Goal: Use online tool/utility: Utilize a website feature to perform a specific function

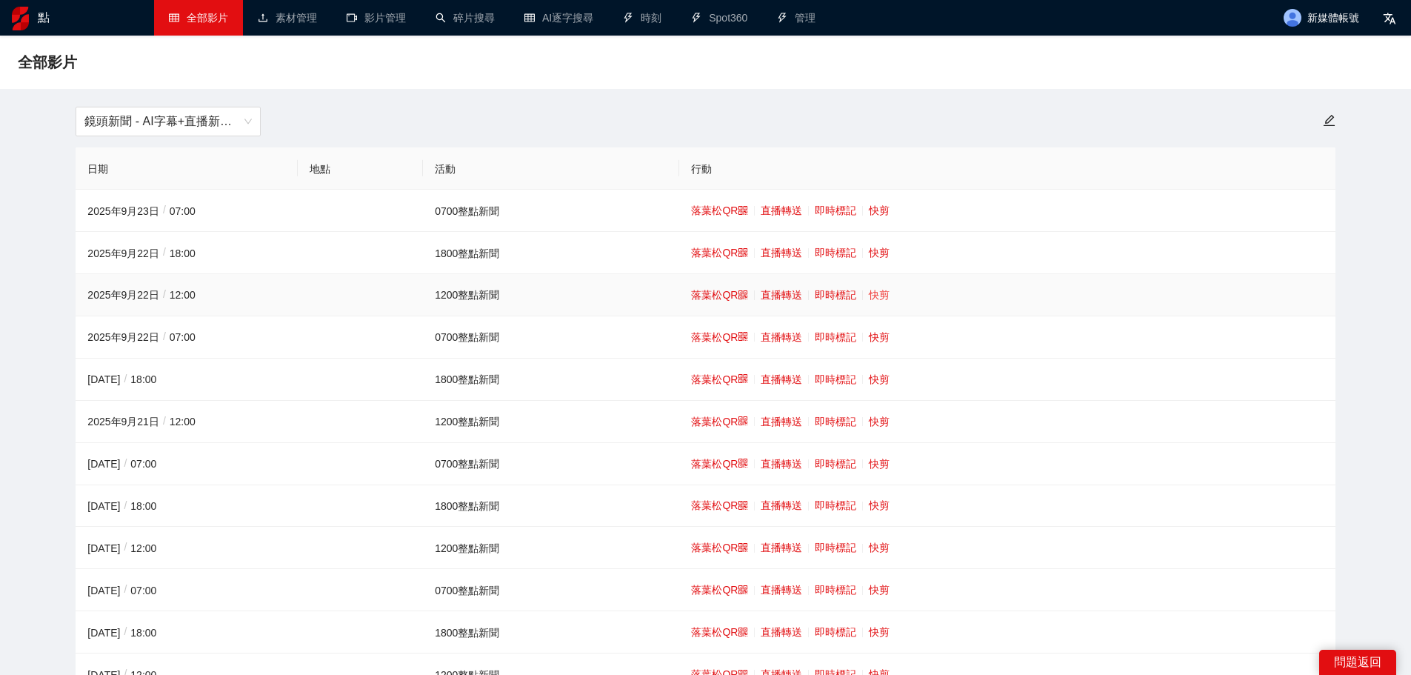
click at [871, 290] on font "快剪" at bounding box center [879, 295] width 21 height 12
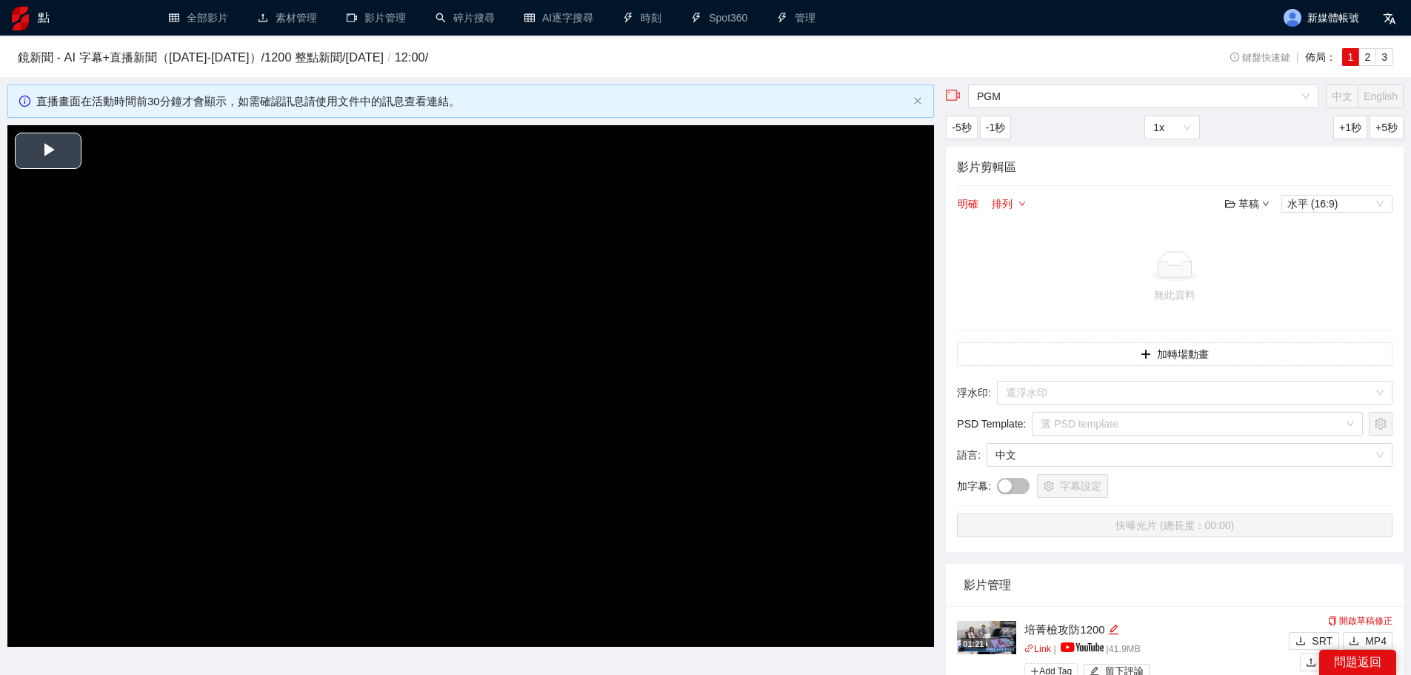
click at [613, 324] on video "Video Player" at bounding box center [470, 386] width 927 height 522
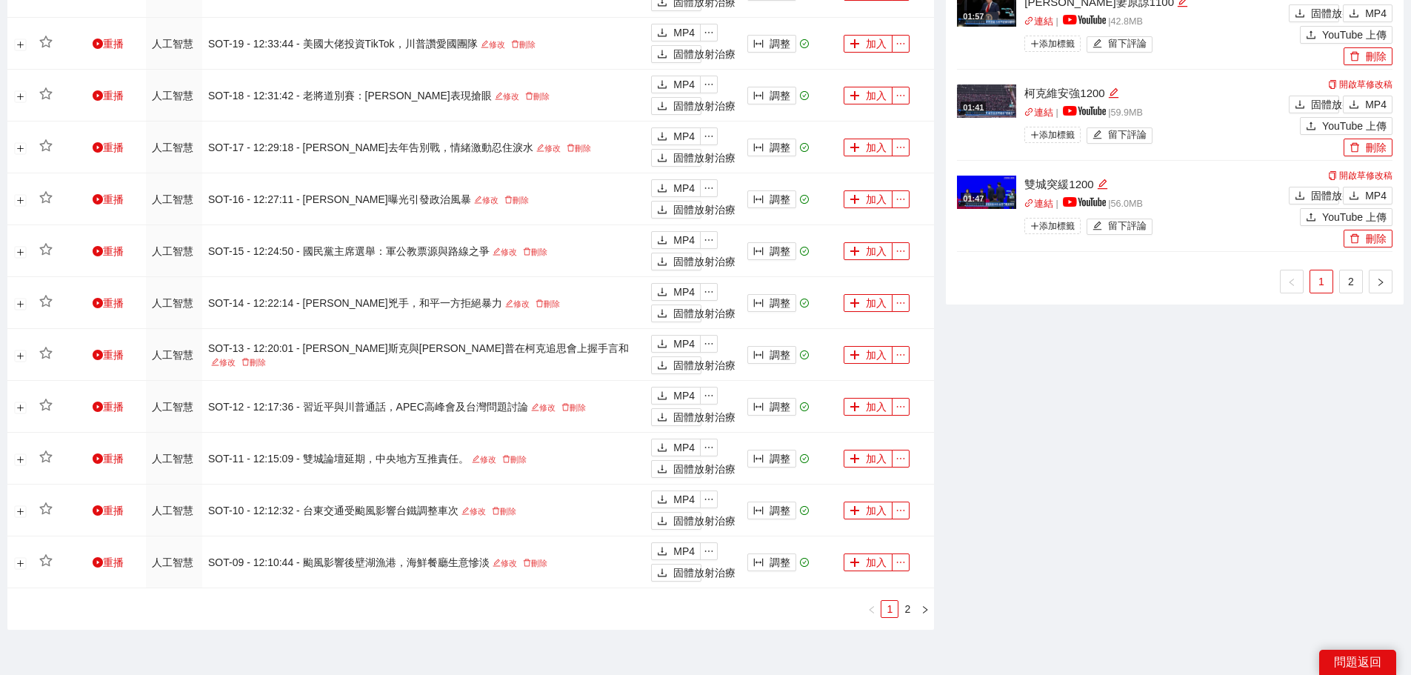
scroll to position [1348, 0]
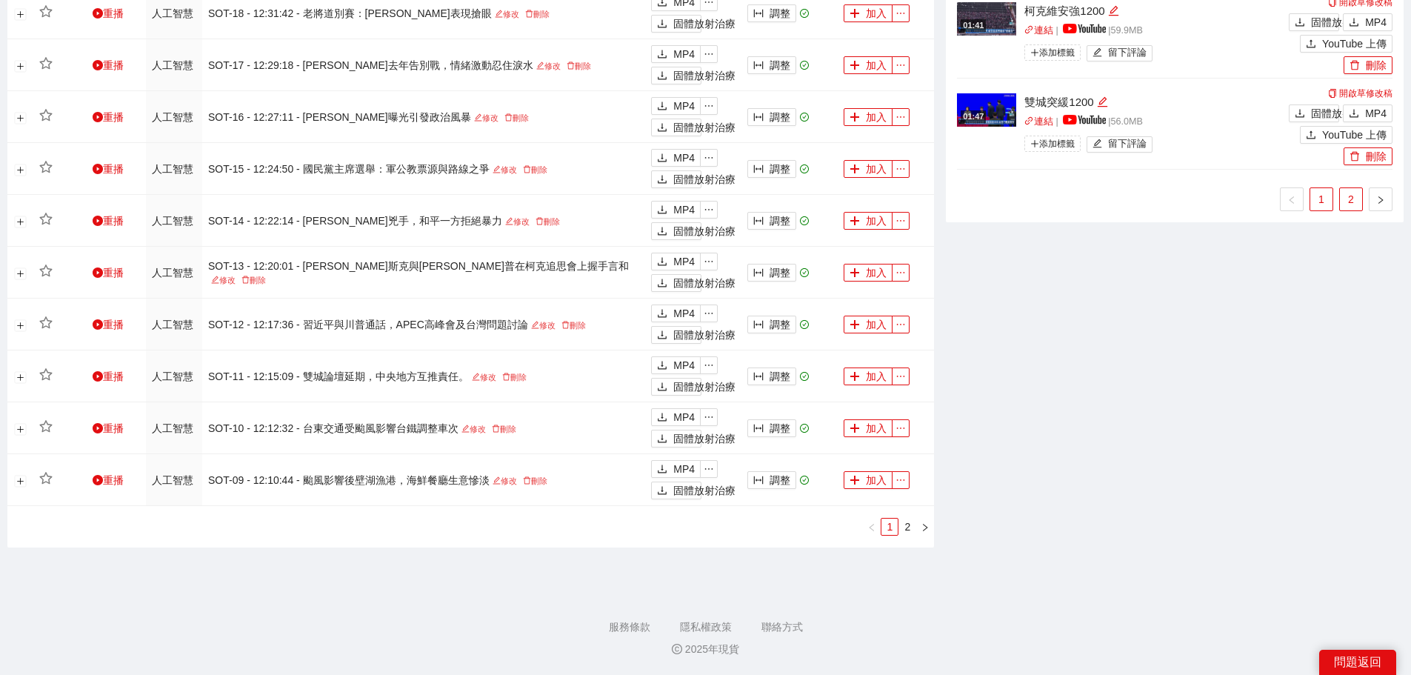
click at [1360, 204] on link "2" at bounding box center [1351, 199] width 22 height 22
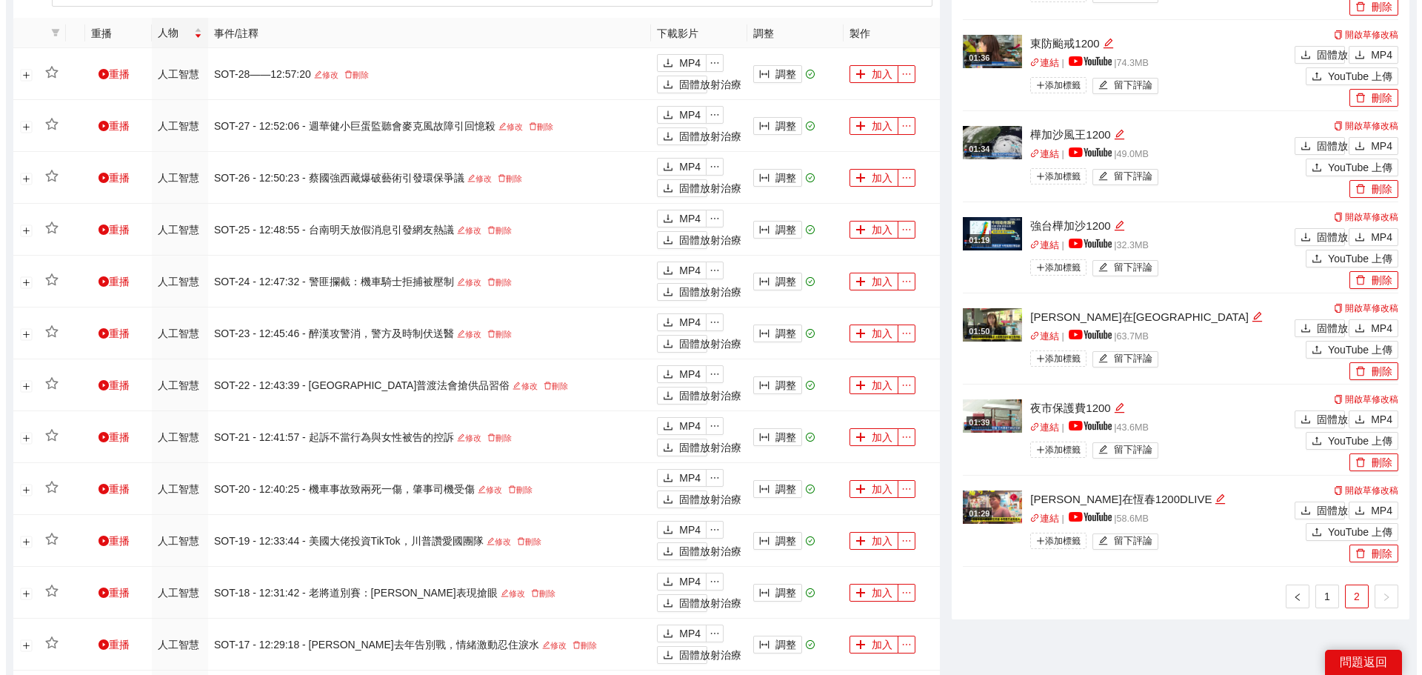
scroll to position [756, 0]
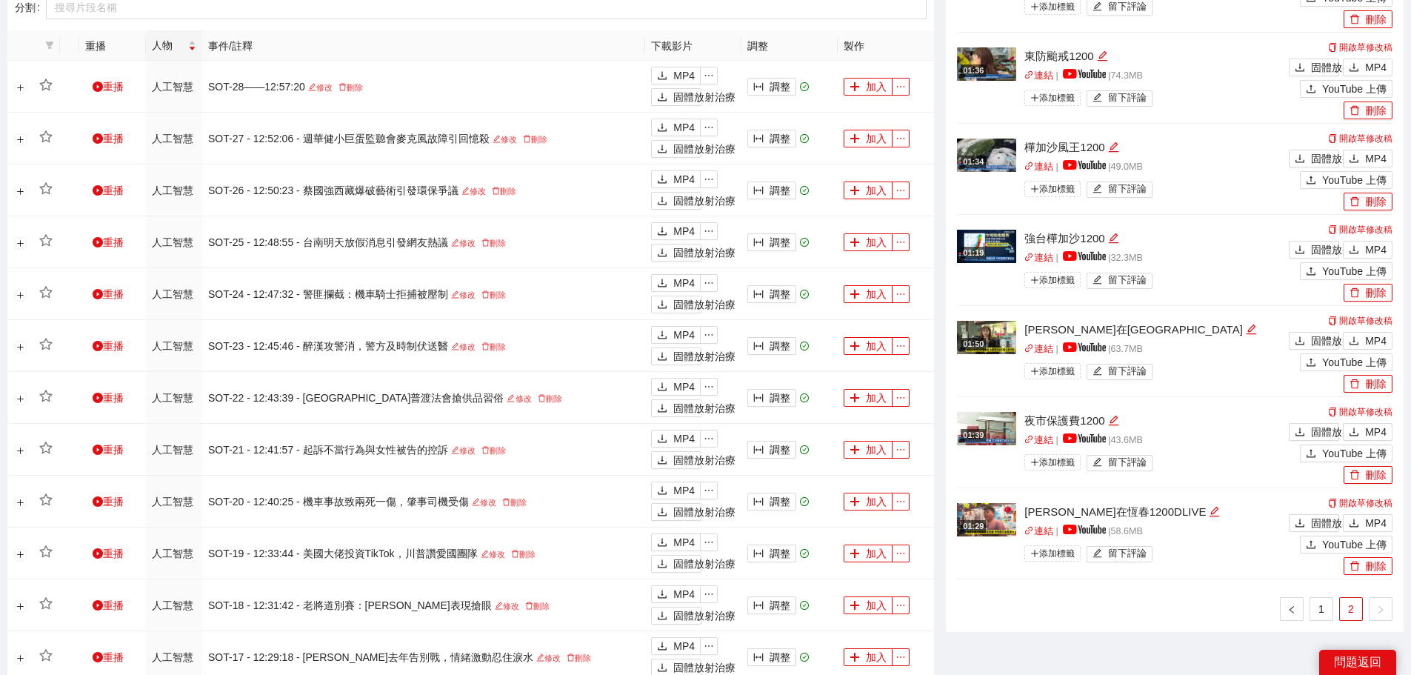
click at [985, 330] on img at bounding box center [986, 337] width 59 height 33
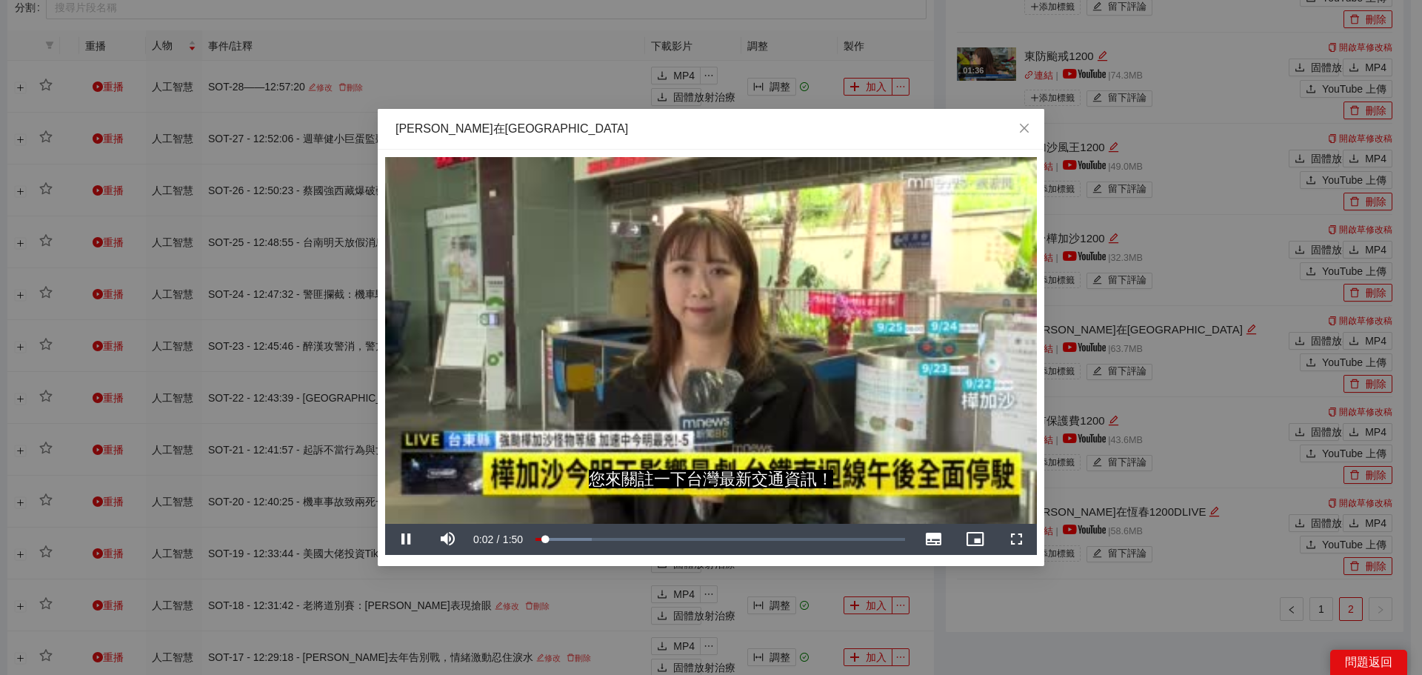
click at [807, 394] on video "Video Player" at bounding box center [711, 340] width 652 height 367
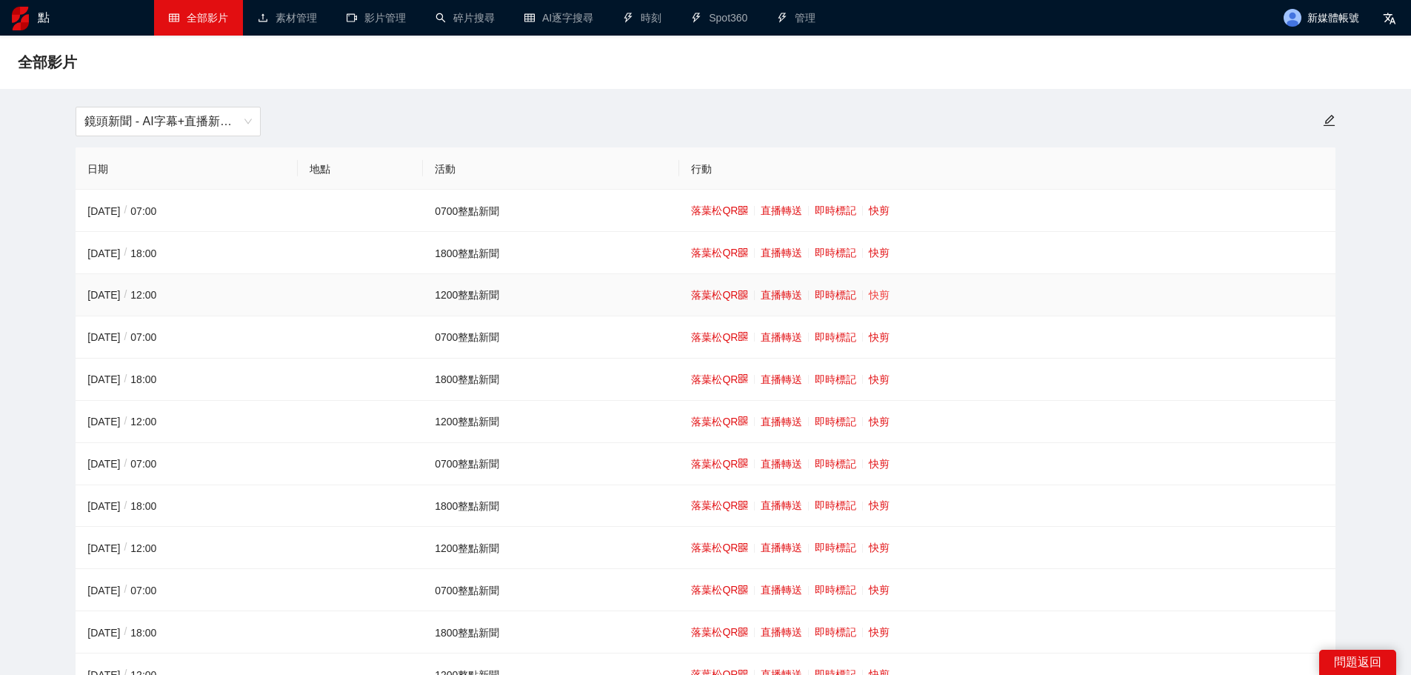
click at [876, 297] on font "快剪" at bounding box center [879, 295] width 21 height 12
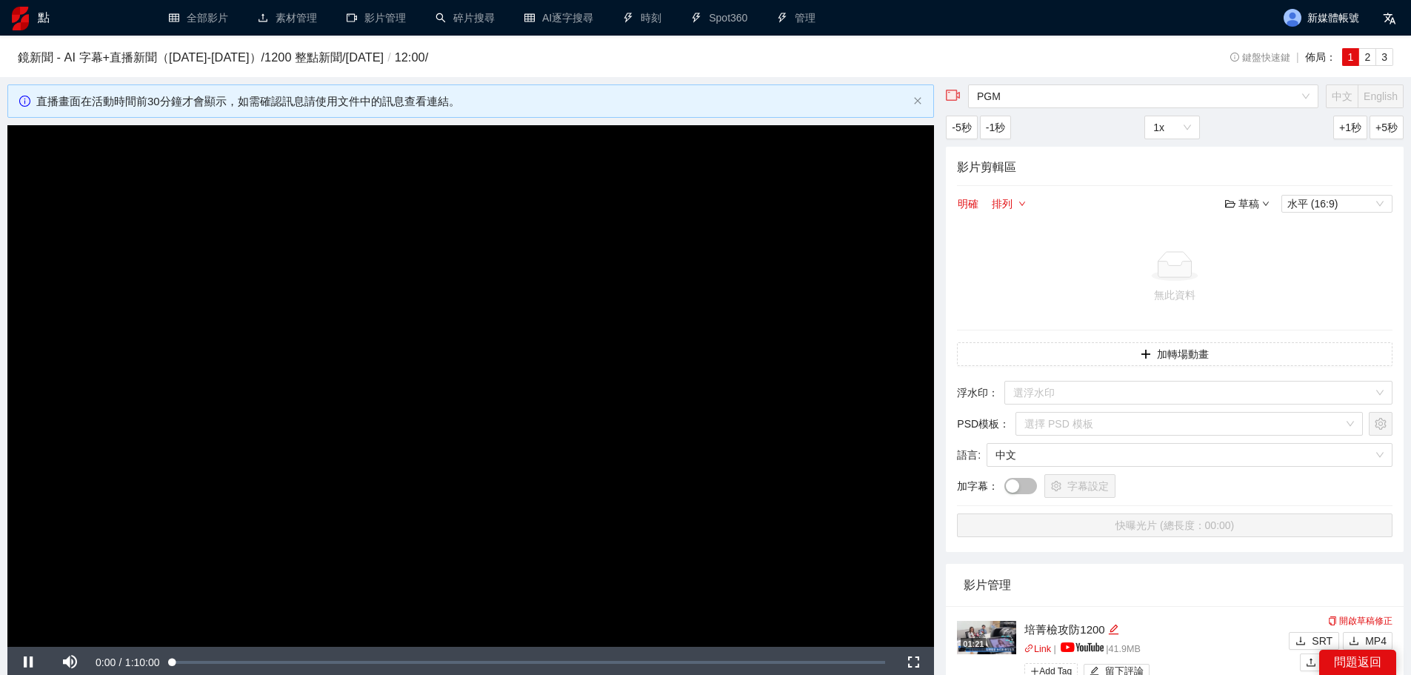
click at [445, 304] on video "Video Player" at bounding box center [470, 386] width 927 height 522
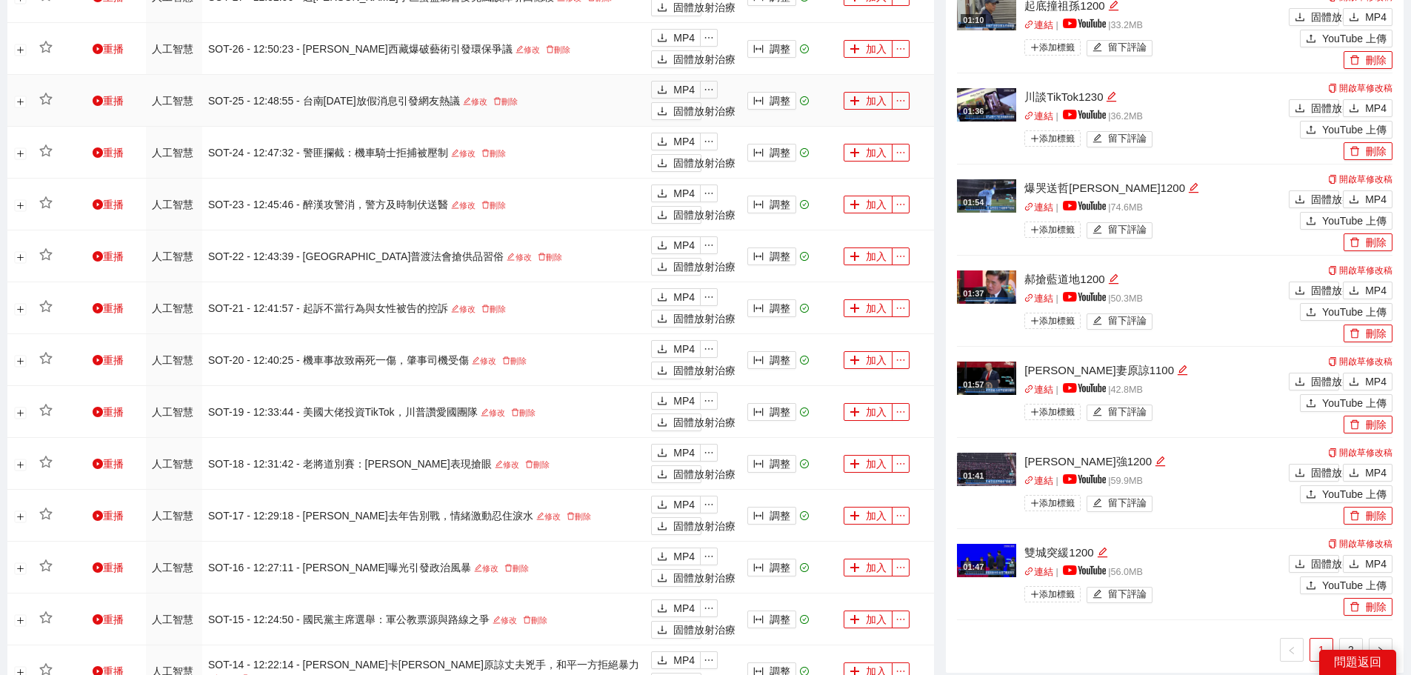
scroll to position [963, 0]
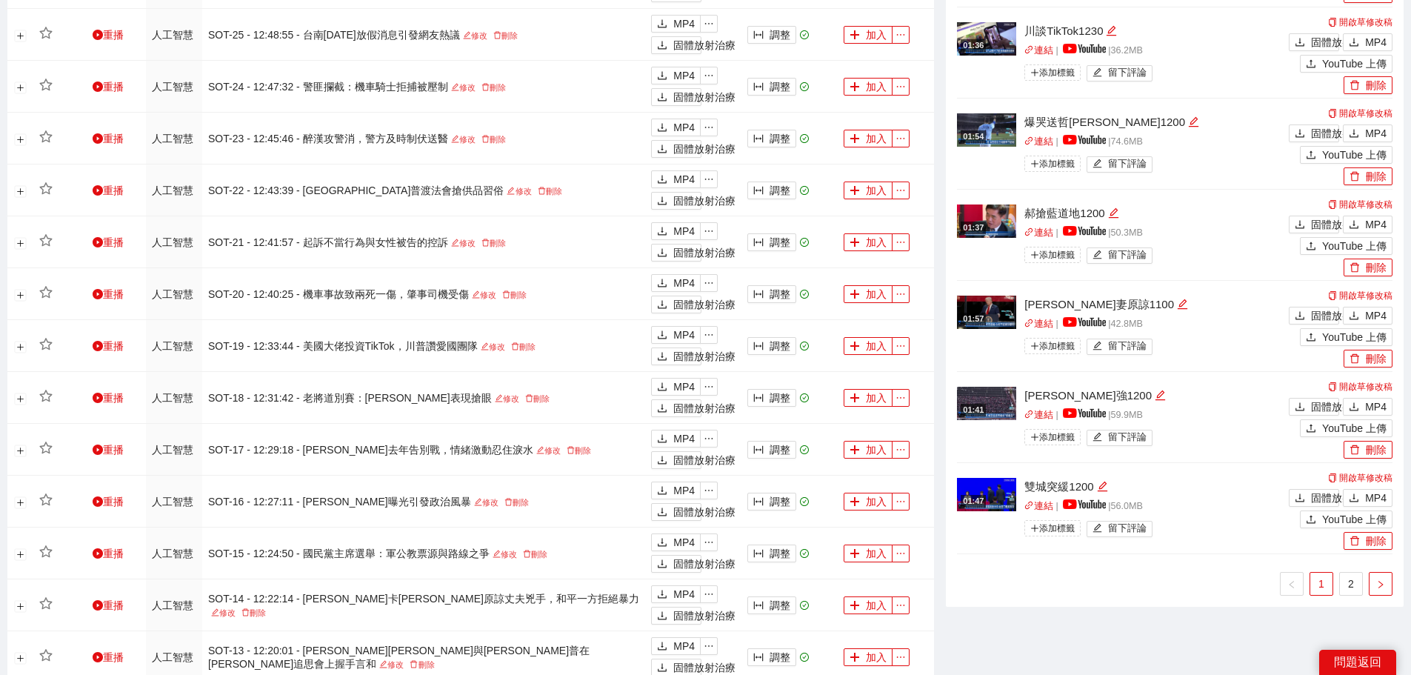
click at [1369, 587] on button "button" at bounding box center [1381, 584] width 24 height 24
click at [1351, 588] on div "鉑族金屬 中文 英語 -5秒 -1秒 1x +1秒 +5秒 影片剪輯區 明確 排列 草稿 水平 (16:9) 無此資料 加轉場動畫 浮水印 ： 選浮水印 PS…" at bounding box center [1175, 35] width 470 height 1828
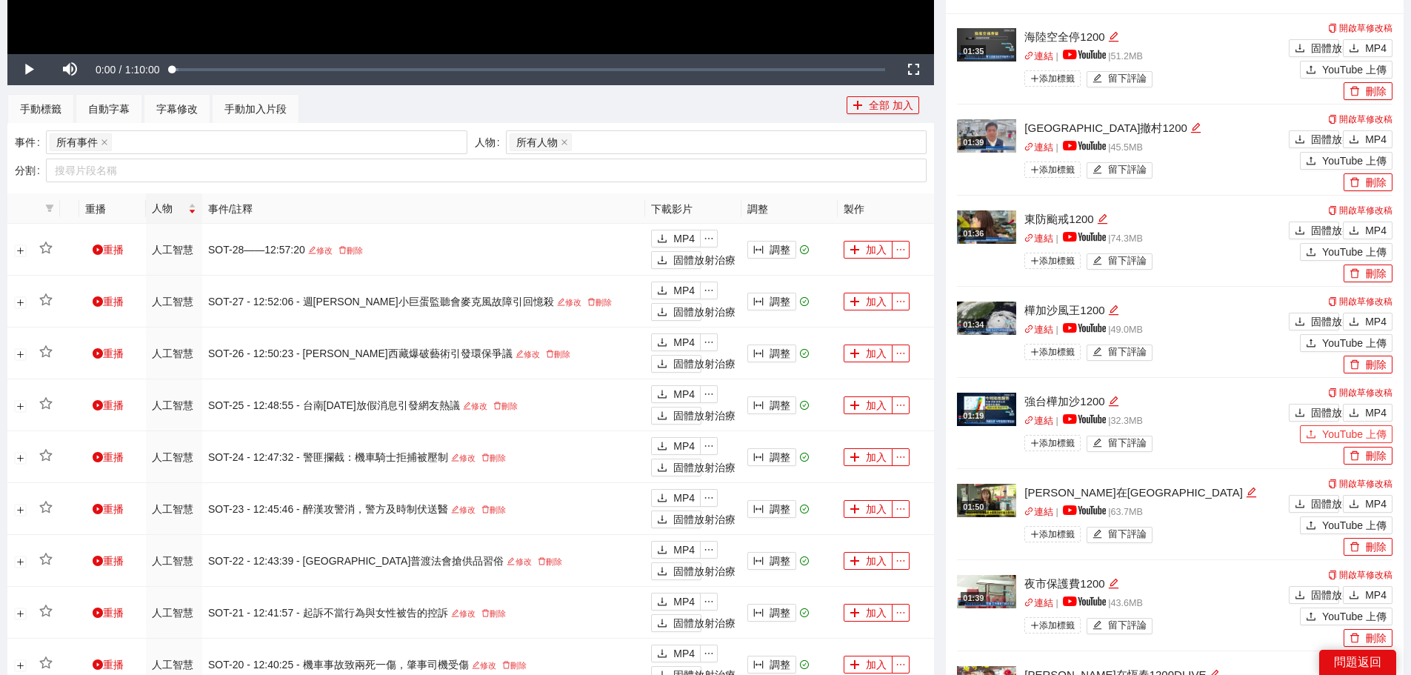
scroll to position [519, 0]
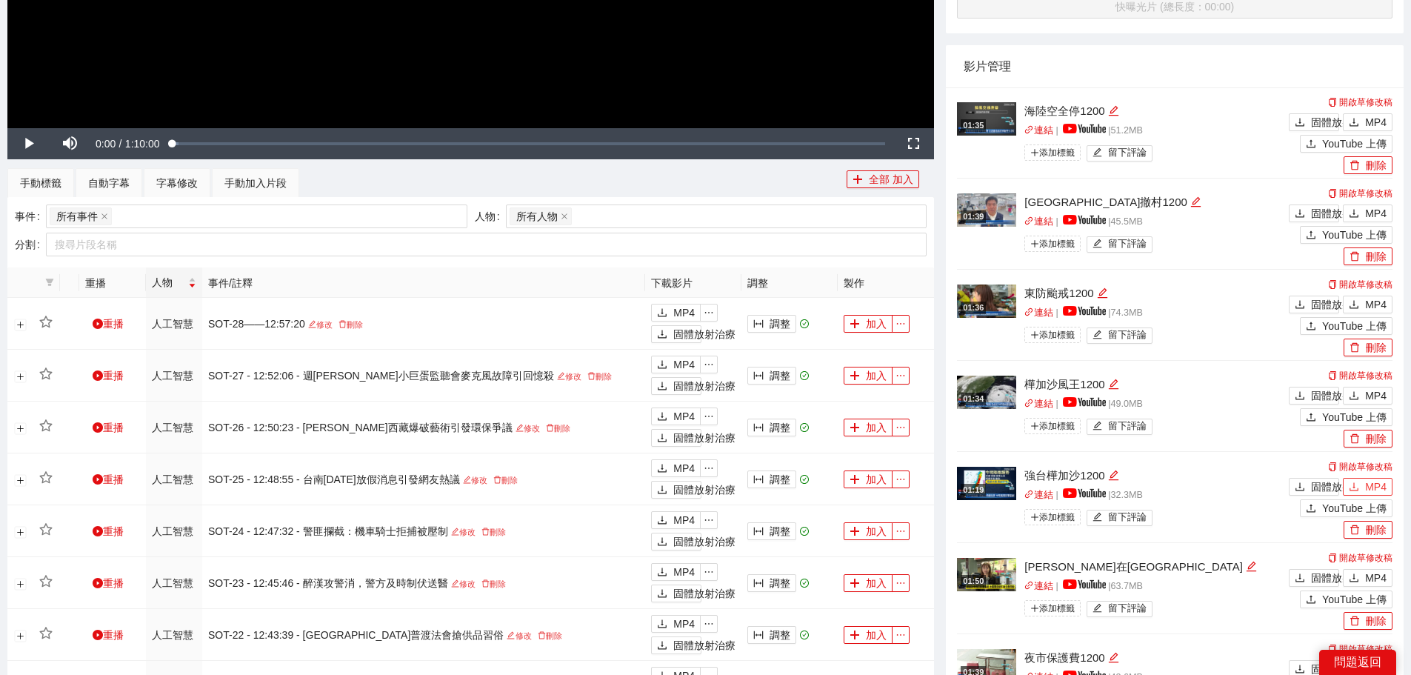
click at [1365, 481] on button "MP4" at bounding box center [1368, 487] width 50 height 18
click at [1372, 390] on font "MP4" at bounding box center [1375, 396] width 21 height 12
click at [1370, 299] on font "MP4" at bounding box center [1375, 305] width 21 height 12
click at [1362, 210] on button "MP4" at bounding box center [1368, 213] width 50 height 18
click at [1373, 119] on font "MP4" at bounding box center [1375, 122] width 21 height 12
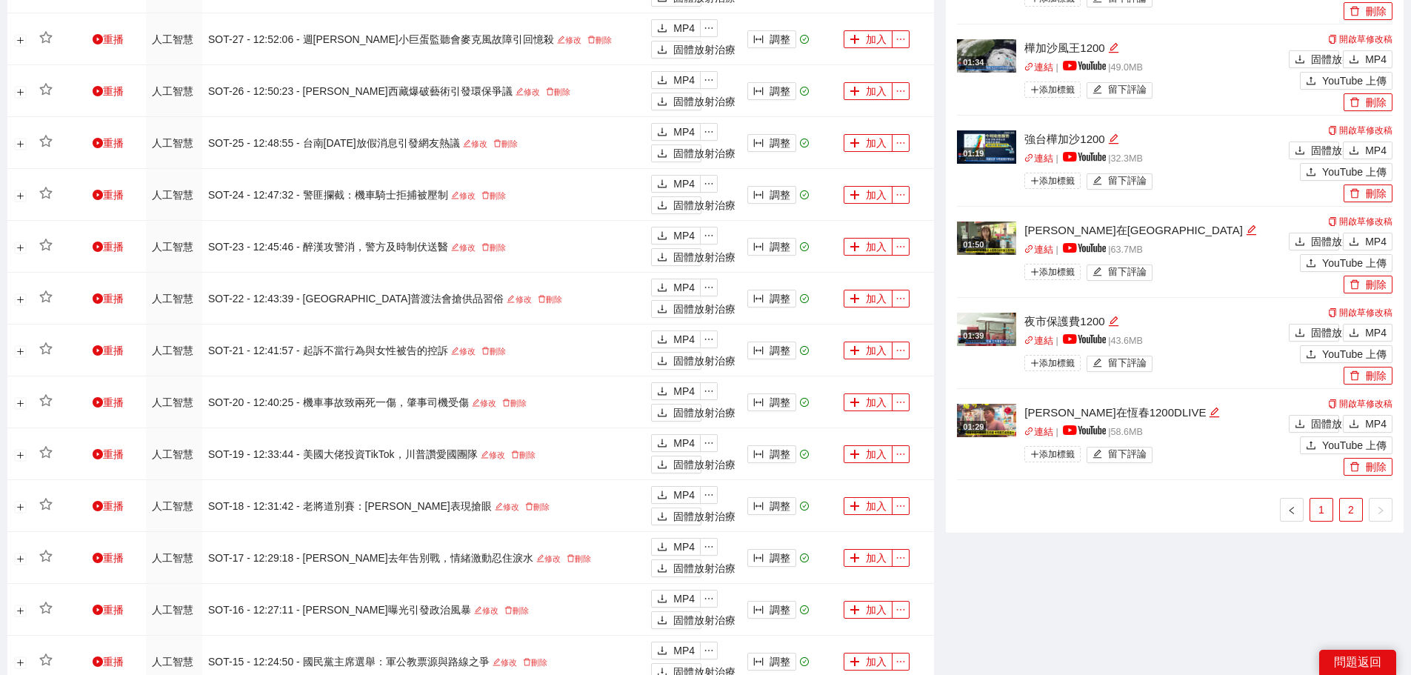
scroll to position [889, 0]
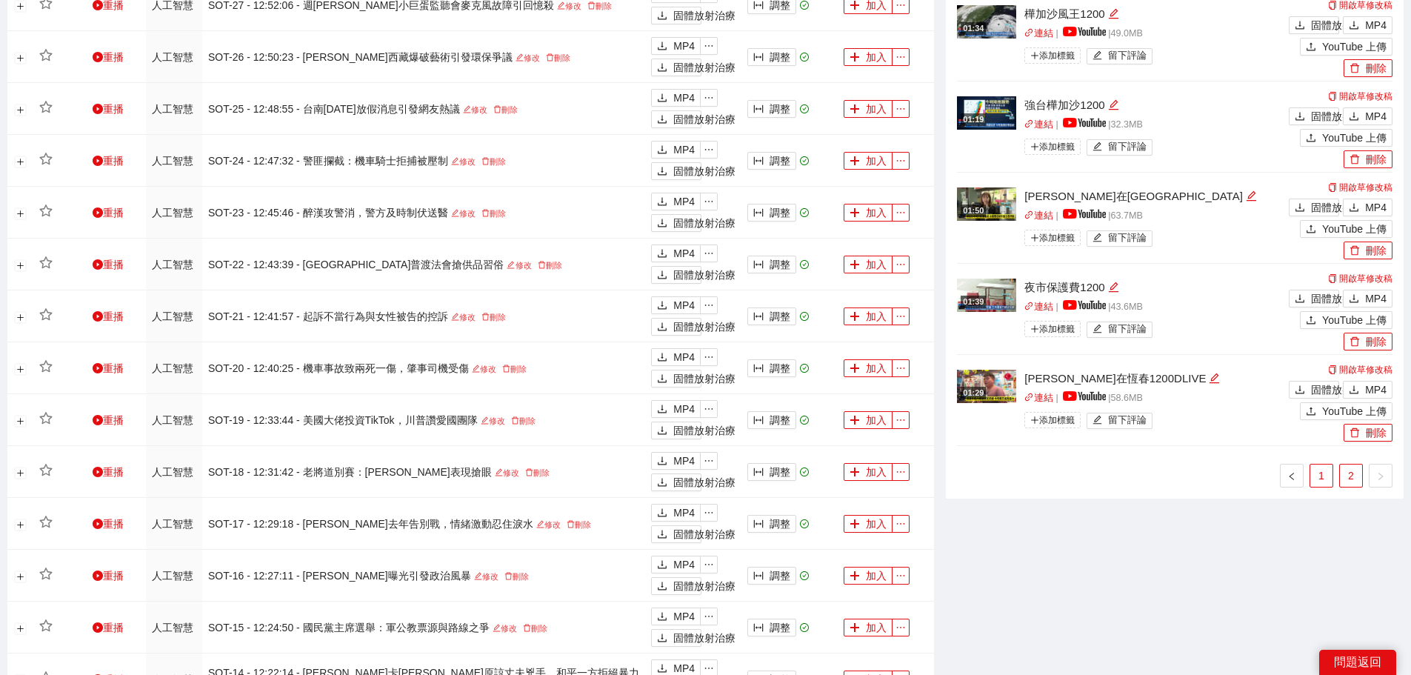
click at [1316, 476] on link "1" at bounding box center [1321, 475] width 22 height 22
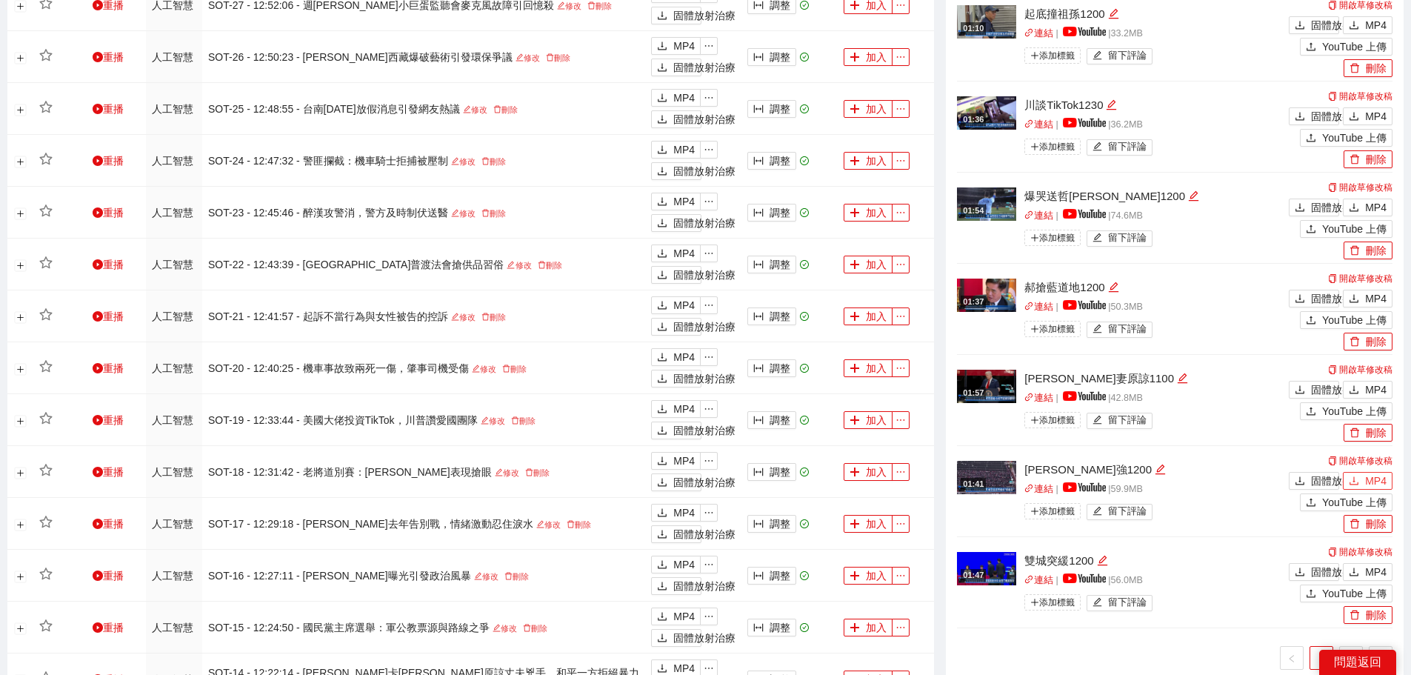
click at [1373, 475] on font "MP4" at bounding box center [1375, 481] width 21 height 12
click at [1373, 385] on font "MP4" at bounding box center [1375, 390] width 21 height 12
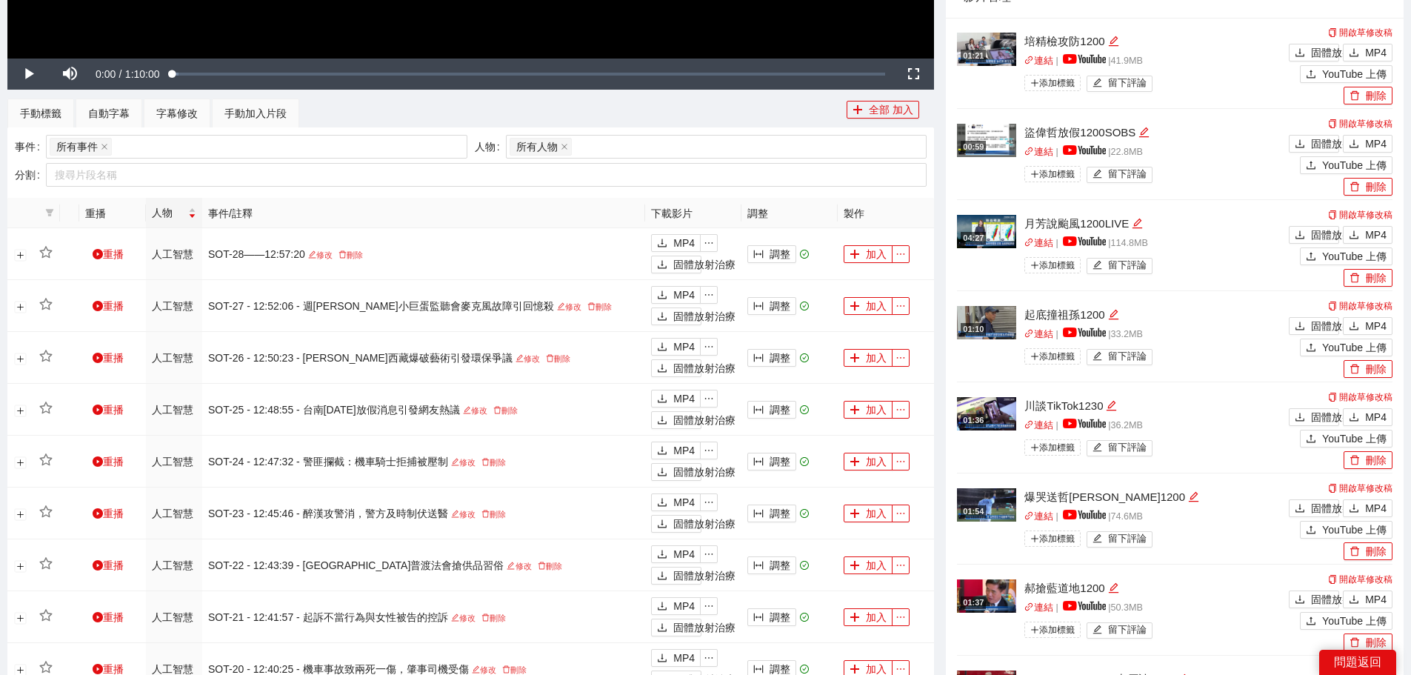
scroll to position [519, 0]
